Goal: Task Accomplishment & Management: Manage account settings

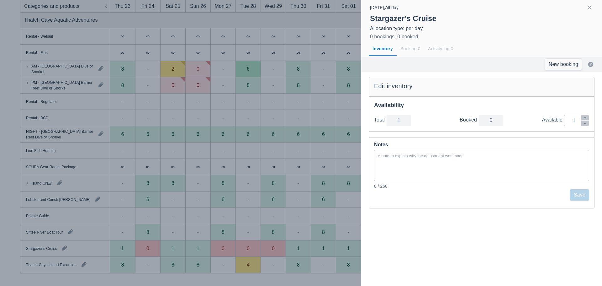
click at [135, 26] on div at bounding box center [301, 143] width 602 height 286
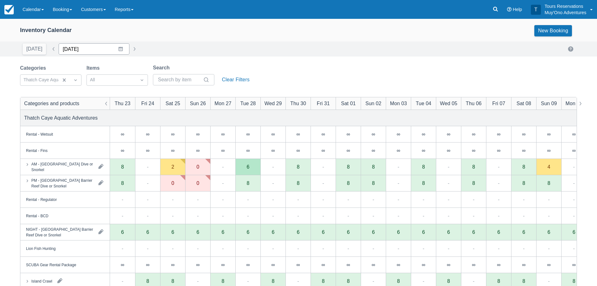
click at [124, 50] on input "10/23/25" at bounding box center [94, 48] width 71 height 11
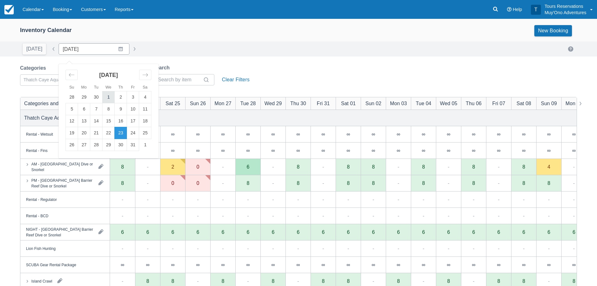
click at [107, 97] on td "1" at bounding box center [109, 97] width 12 height 12
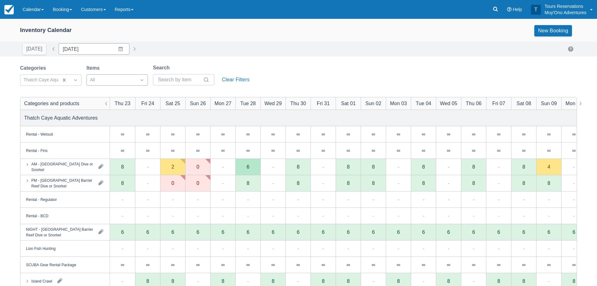
type input "10/01/25"
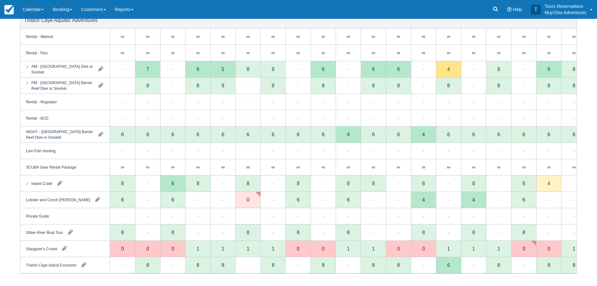
scroll to position [98, 0]
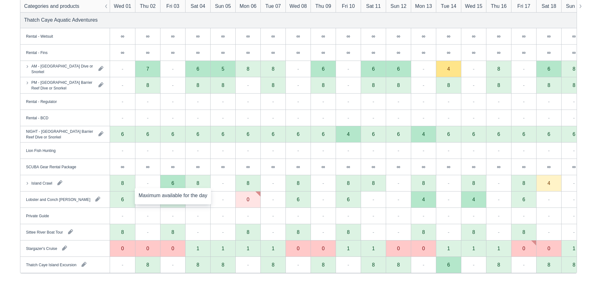
click at [173, 185] on div "6" at bounding box center [173, 182] width 3 height 5
click at [172, 187] on div "6" at bounding box center [172, 183] width 25 height 16
click at [172, 185] on div "6" at bounding box center [173, 182] width 3 height 5
click at [40, 184] on div "Island Crawl" at bounding box center [41, 183] width 21 height 6
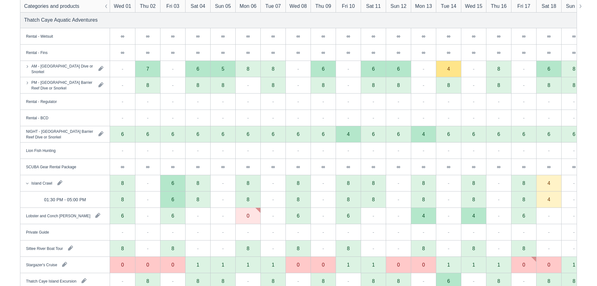
click at [172, 200] on div "6" at bounding box center [173, 199] width 3 height 5
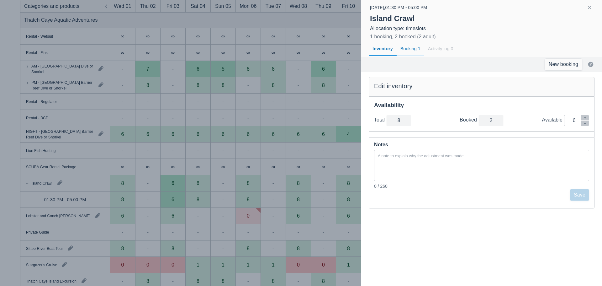
click at [401, 45] on div "Booking 1" at bounding box center [411, 49] width 28 height 14
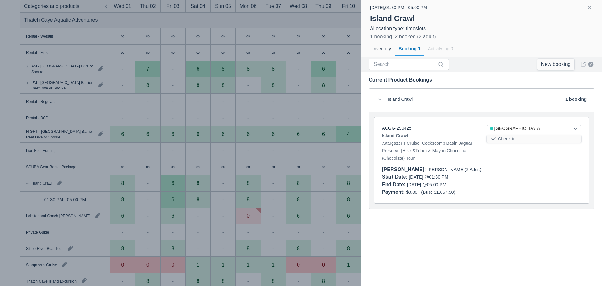
click at [270, 163] on div at bounding box center [301, 143] width 602 height 286
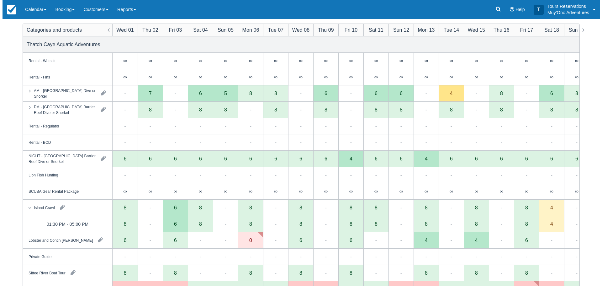
scroll to position [63, 0]
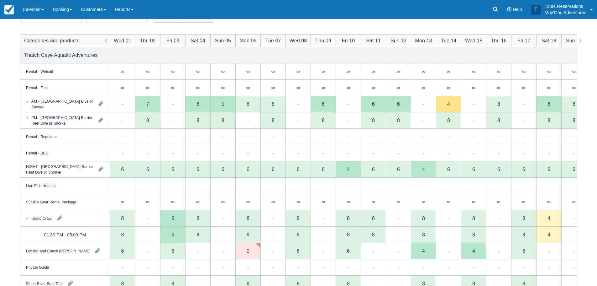
click at [174, 234] on div "6" at bounding box center [173, 234] width 3 height 5
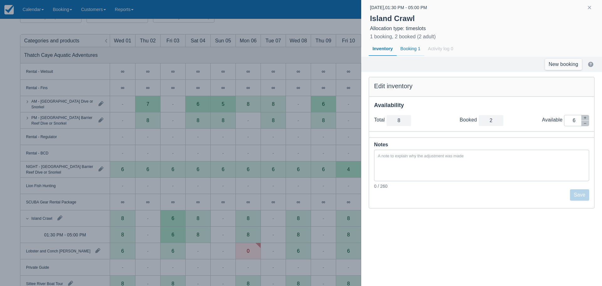
click at [413, 51] on div "Booking 1" at bounding box center [411, 49] width 28 height 14
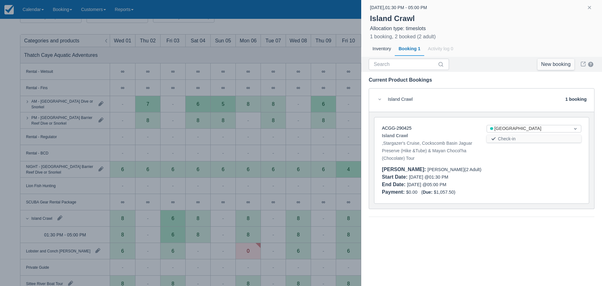
click at [402, 136] on strong "Island Crawl" at bounding box center [395, 136] width 26 height 8
click at [396, 129] on link "ACGG-290425" at bounding box center [396, 127] width 29 height 5
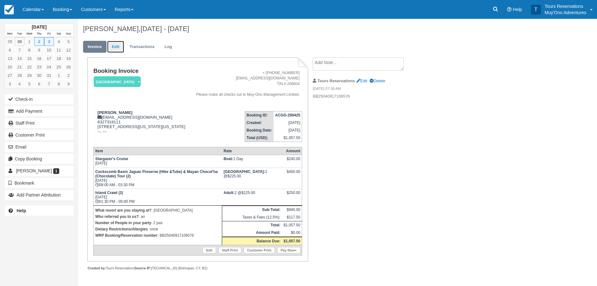
click at [119, 45] on link "Edit" at bounding box center [115, 47] width 17 height 12
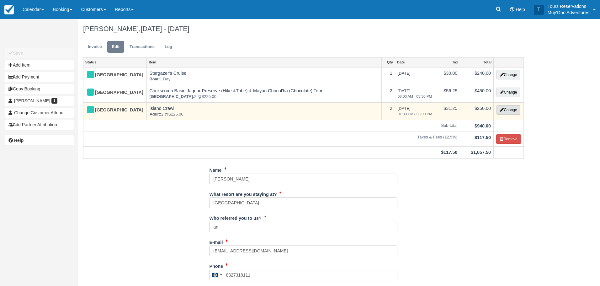
click at [507, 114] on button "Change" at bounding box center [508, 109] width 24 height 9
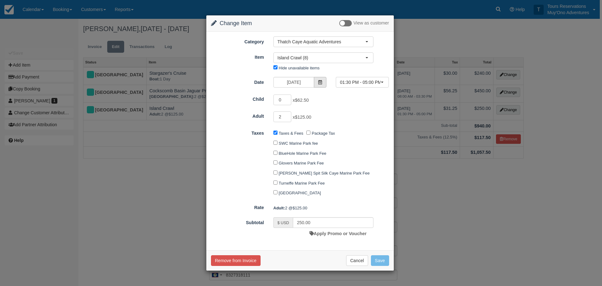
click at [317, 83] on span at bounding box center [320, 82] width 13 height 11
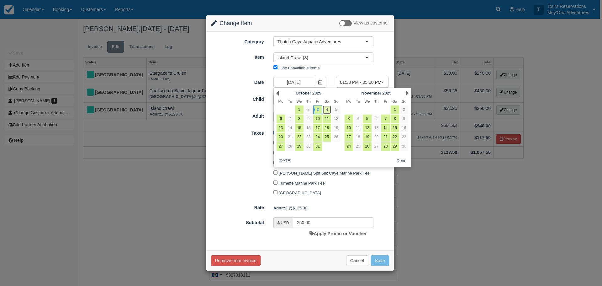
click at [326, 110] on link "4" at bounding box center [327, 109] width 8 height 8
type input "10/04/25"
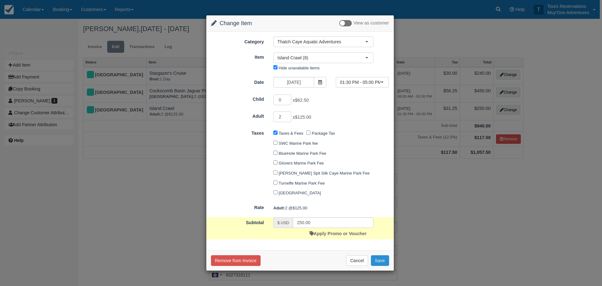
click at [386, 264] on button "Save" at bounding box center [380, 260] width 18 height 11
checkbox input "false"
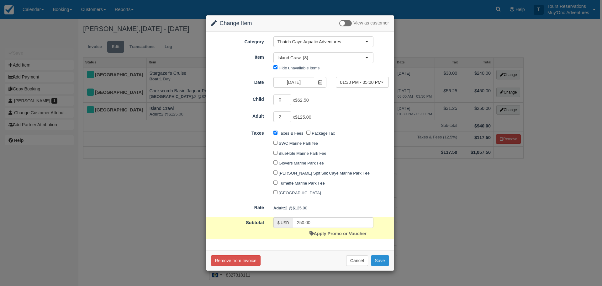
checkbox input "false"
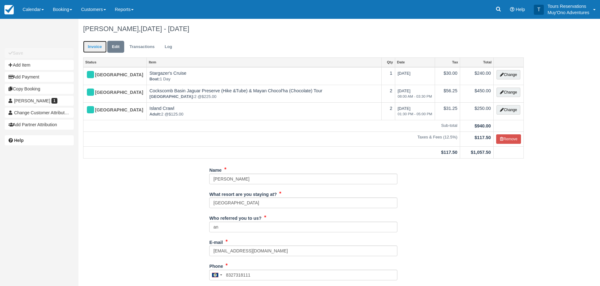
click at [101, 49] on link "Invoice" at bounding box center [95, 47] width 24 height 12
